Goal: Information Seeking & Learning: Learn about a topic

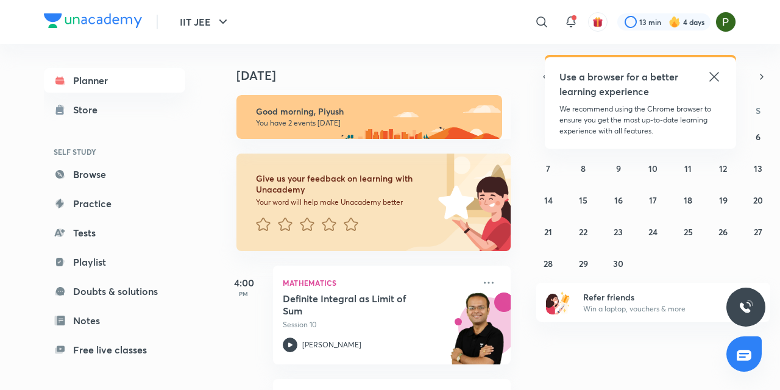
click at [719, 83] on icon at bounding box center [714, 77] width 15 height 15
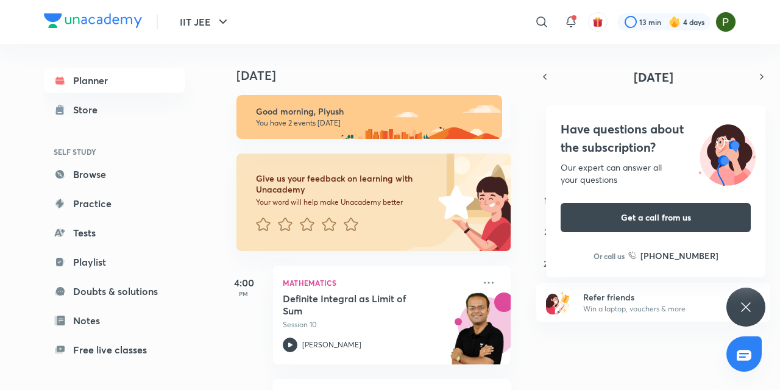
click at [214, 327] on div "Planner Store SELF STUDY Browse Practice Tests Playlist Doubts & solutions Note…" at bounding box center [390, 217] width 693 height 346
click at [0, 326] on div "IIT JEE ​ 13 min 4 days Planner Store SELF STUDY Browse Practice Tests Playlist…" at bounding box center [390, 195] width 780 height 390
click at [196, 313] on div "Planner Store SELF STUDY Browse Practice Tests Playlist Doubts & solutions Note…" at bounding box center [127, 212] width 166 height 337
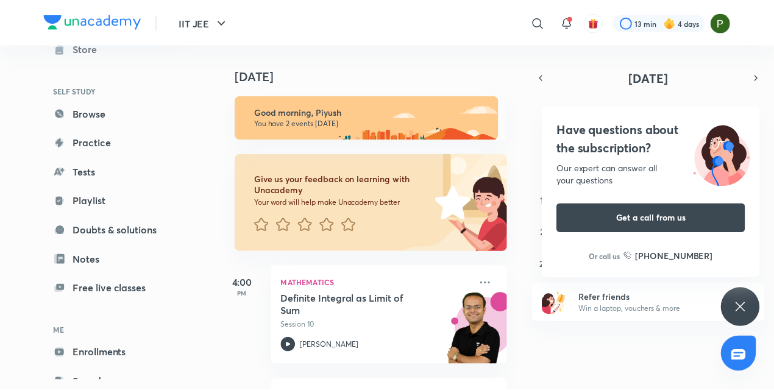
scroll to position [73, 0]
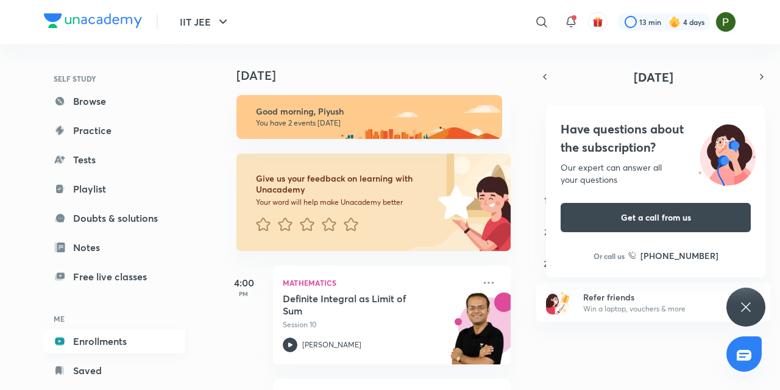
click at [85, 340] on link "Enrollments" at bounding box center [114, 341] width 141 height 24
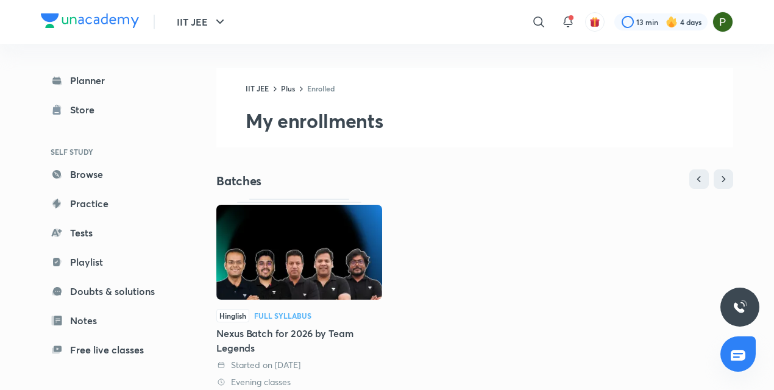
click at [274, 254] on img at bounding box center [299, 252] width 166 height 95
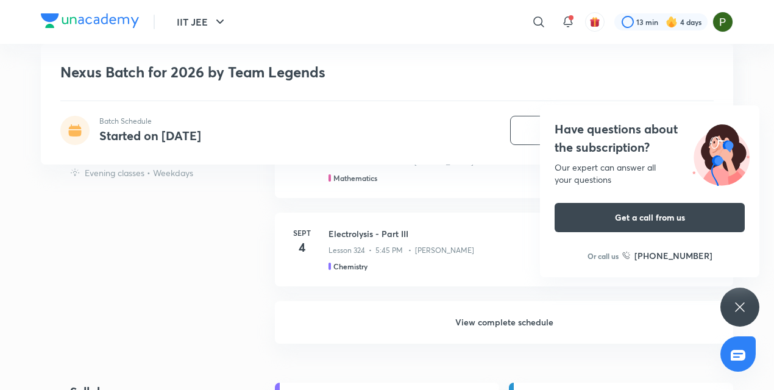
scroll to position [1219, 0]
click at [519, 324] on h6 "View complete schedule" at bounding box center [504, 321] width 458 height 43
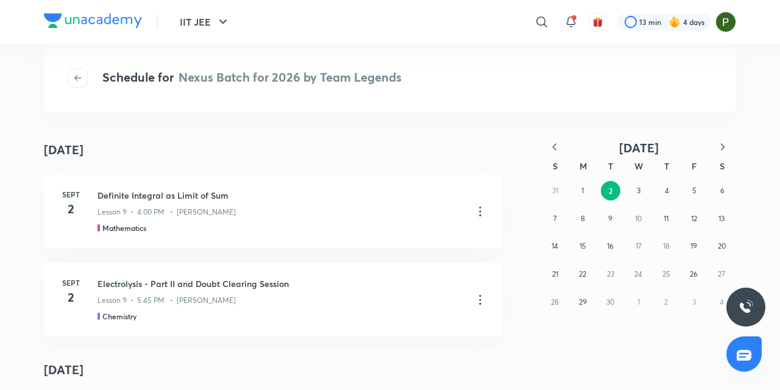
click at [554, 146] on icon "button" at bounding box center [555, 146] width 4 height 7
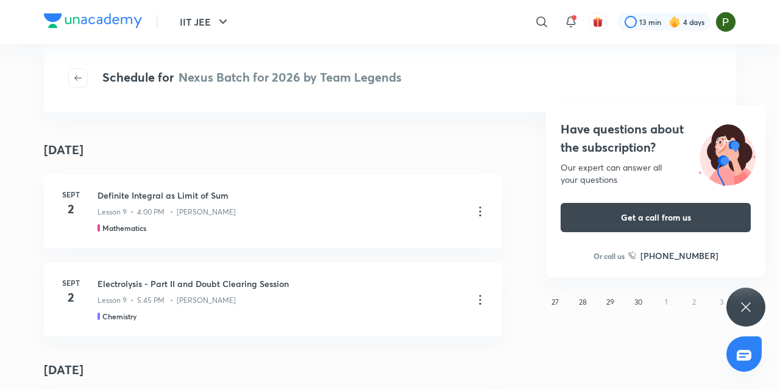
click at [733, 299] on div "Have questions about the subscription? Our expert can answer all your questions…" at bounding box center [746, 307] width 39 height 39
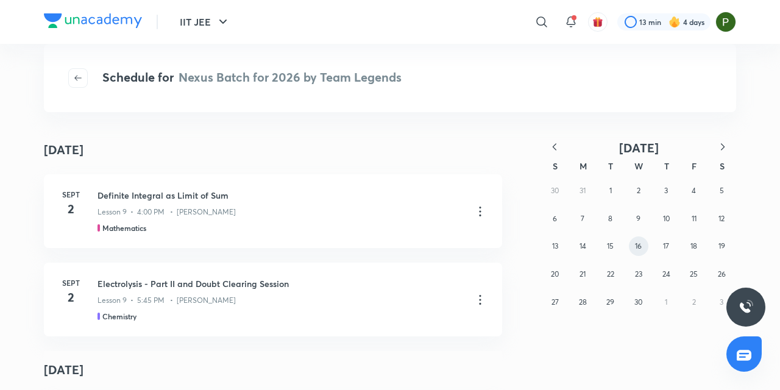
click at [644, 248] on button "16" at bounding box center [639, 247] width 20 height 20
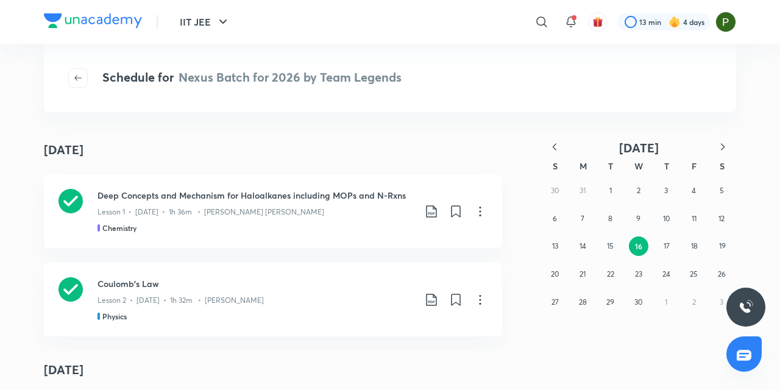
click at [494, 244] on div "Deep Concepts and Mechanism for Haloalkanes including MOPs and N-Rxns Lesson 1 …" at bounding box center [273, 211] width 458 height 74
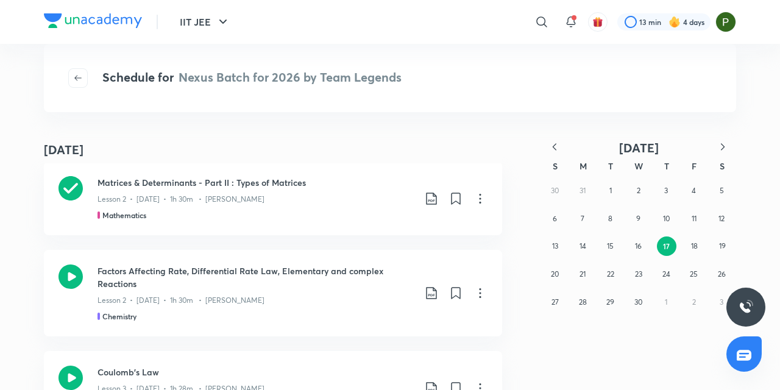
scroll to position [1502, 0]
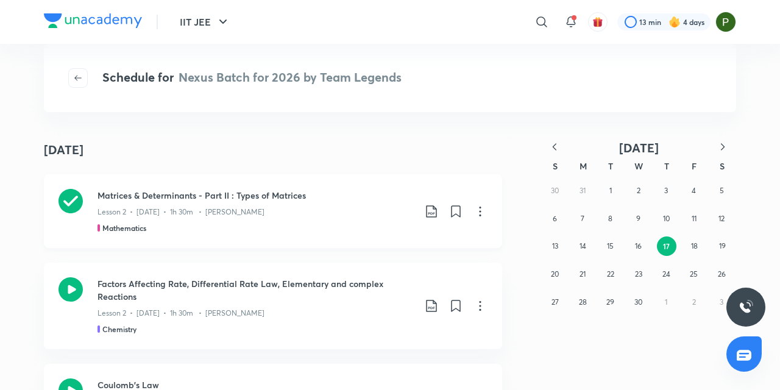
click at [293, 227] on div "Mathematics" at bounding box center [256, 228] width 317 height 11
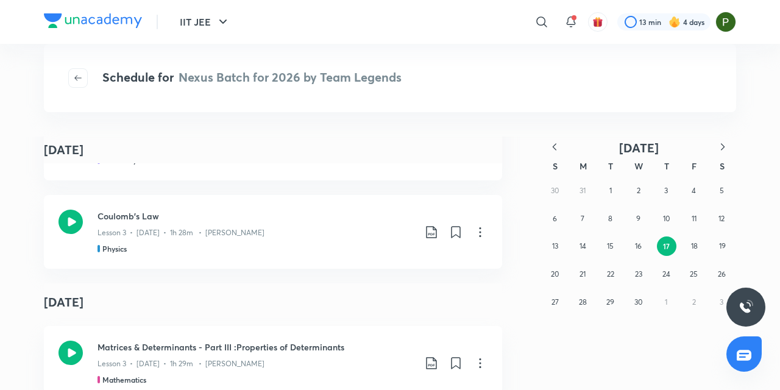
scroll to position [1673, 0]
click at [292, 223] on div "Lesson 3 • Apr 17 • 1h 28m • Pankaj Singh" at bounding box center [256, 229] width 317 height 16
